Goal: Task Accomplishment & Management: Manage account settings

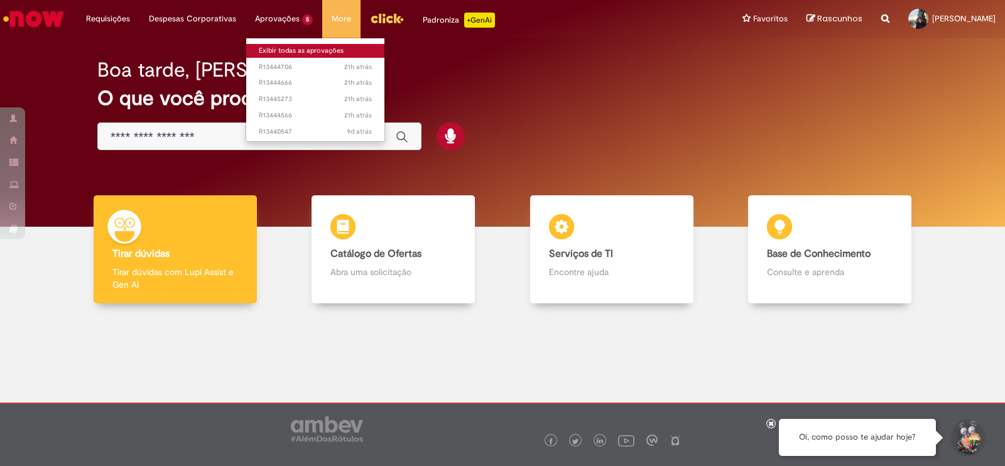
click at [278, 44] on link "Exibir todas as aprovações" at bounding box center [315, 51] width 138 height 14
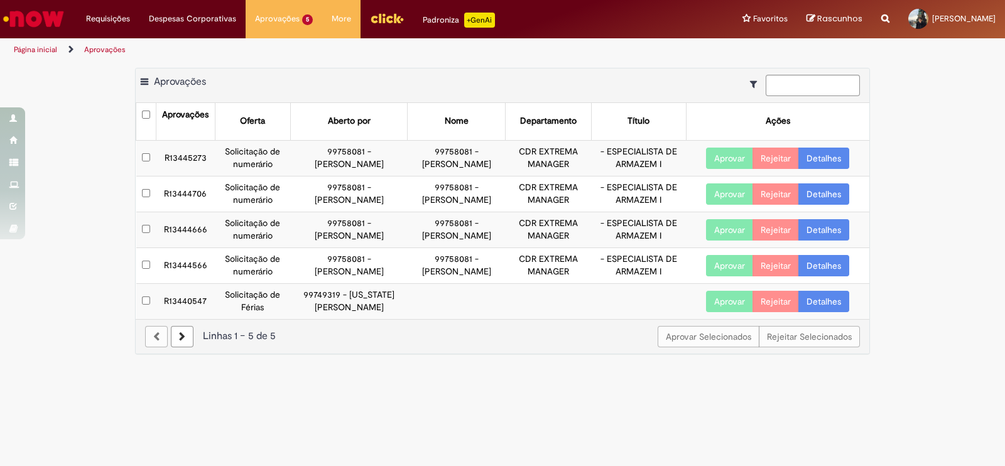
click at [712, 190] on button "Aprovar" at bounding box center [729, 193] width 47 height 21
click at [709, 221] on button "Aprovar" at bounding box center [729, 229] width 47 height 21
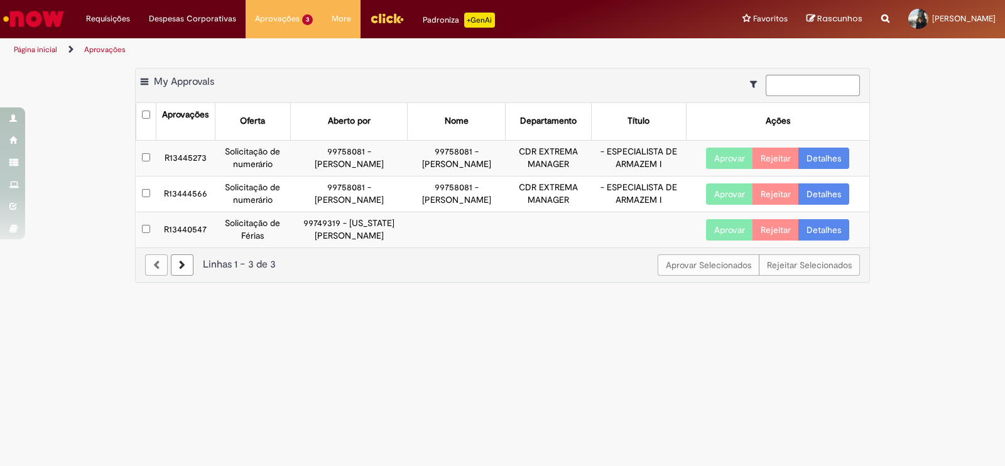
click at [506, 158] on td "CDR EXTREMA MANAGER" at bounding box center [549, 158] width 86 height 36
click at [343, 156] on td "99758081 - [PERSON_NAME]" at bounding box center [348, 158] width 117 height 36
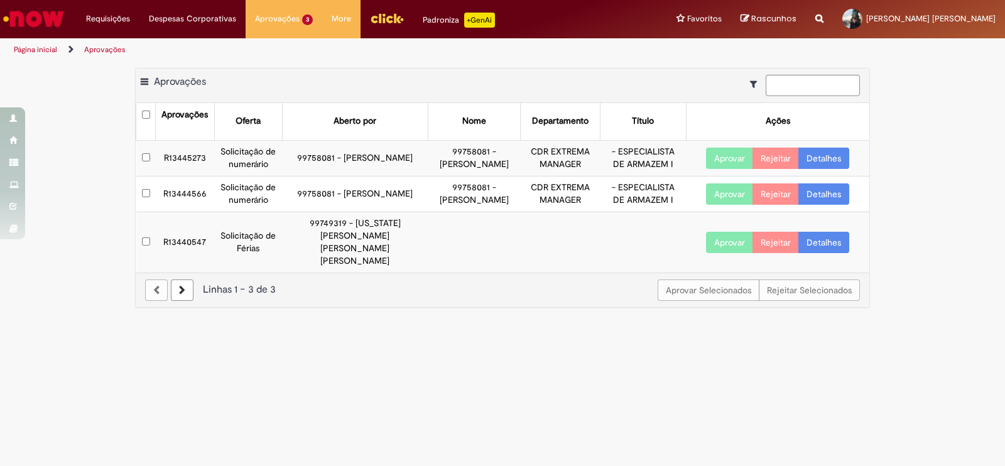
click at [719, 155] on button "Aprovar" at bounding box center [729, 158] width 47 height 21
click at [714, 183] on button "Aprovar" at bounding box center [729, 193] width 47 height 21
